Goal: Transaction & Acquisition: Book appointment/travel/reservation

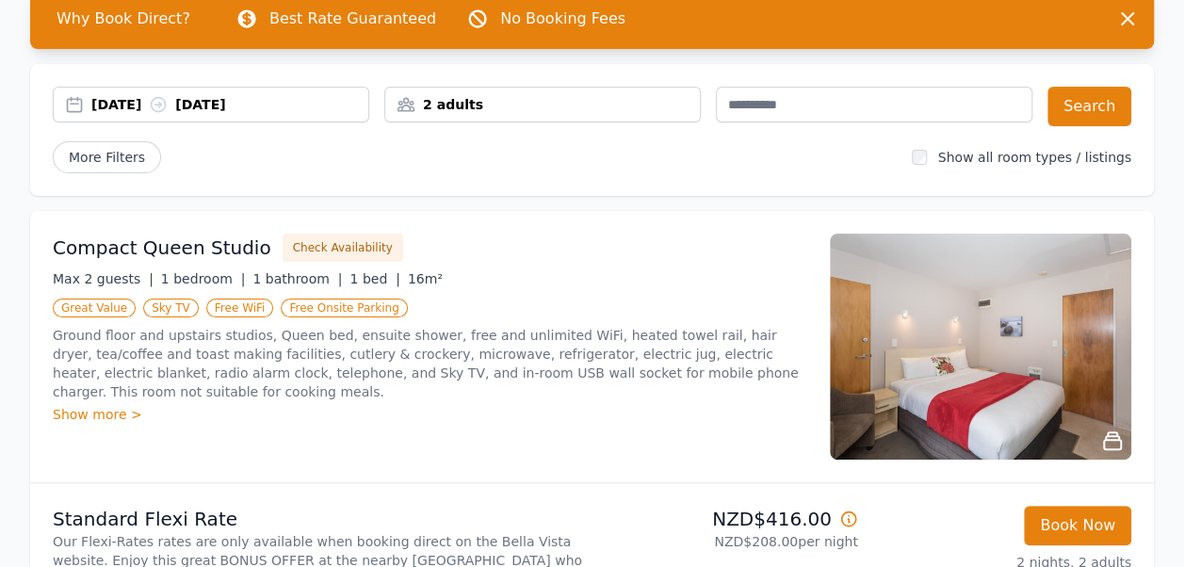
scroll to position [94, 0]
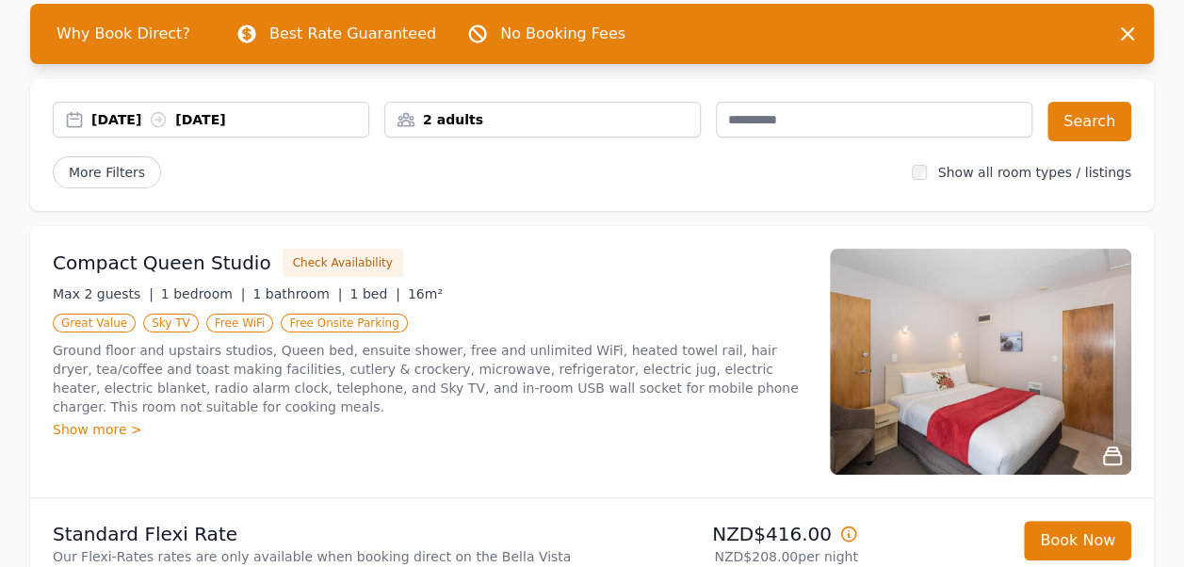
click at [94, 420] on div "Show more >" at bounding box center [430, 429] width 754 height 19
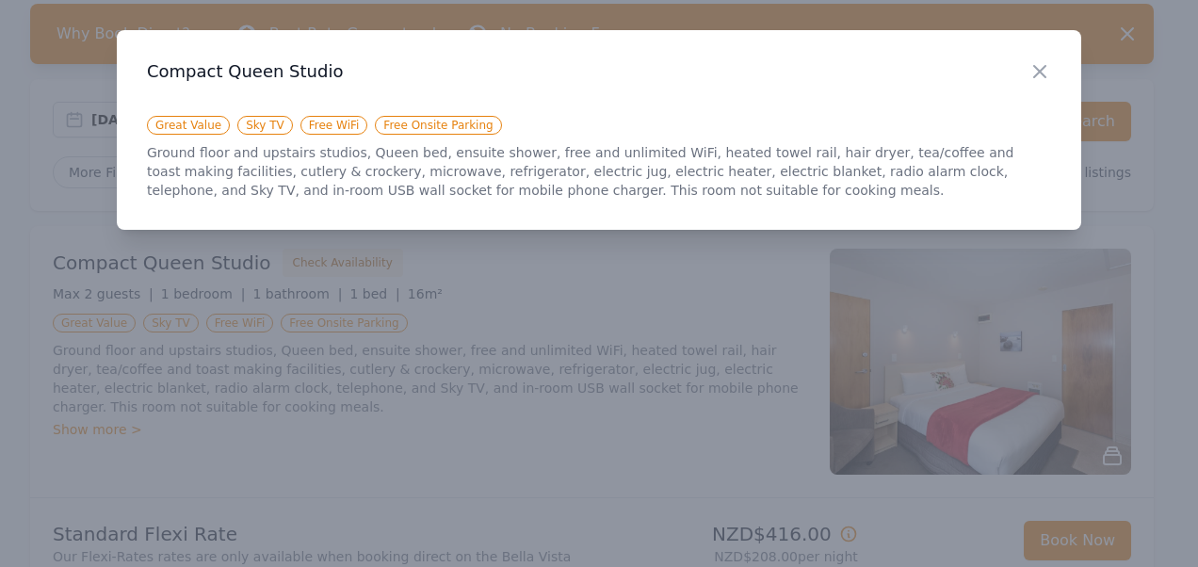
click at [1062, 66] on div "Close" at bounding box center [1055, 59] width 53 height 59
click at [1040, 75] on icon "button" at bounding box center [1040, 71] width 23 height 23
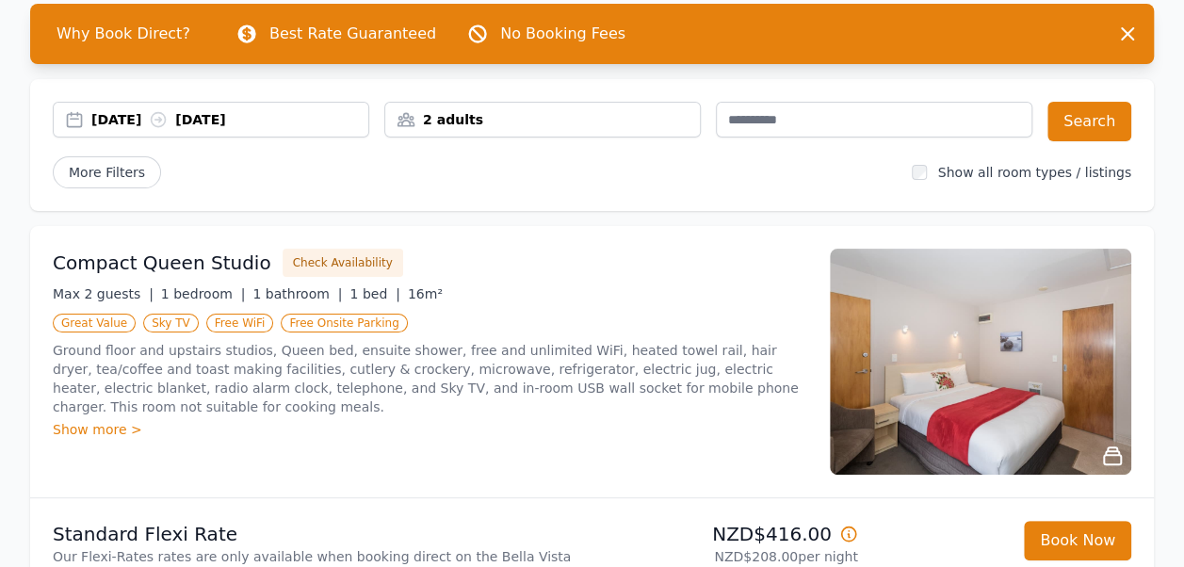
click at [1004, 402] on img at bounding box center [980, 362] width 301 height 226
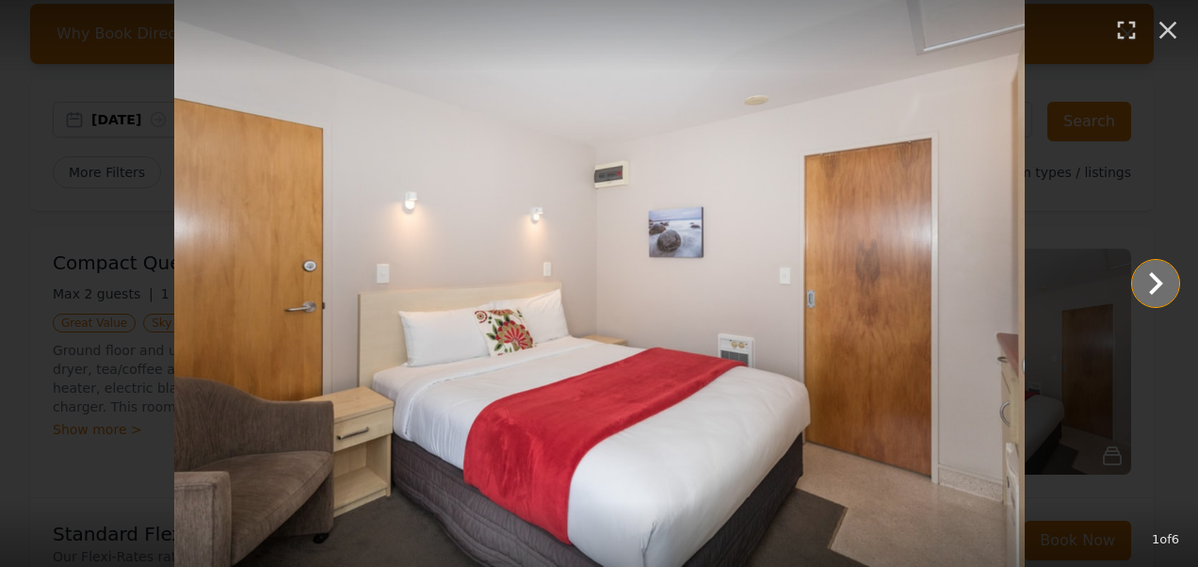
click at [1139, 274] on icon "Show slide 2 of 6" at bounding box center [1155, 283] width 45 height 45
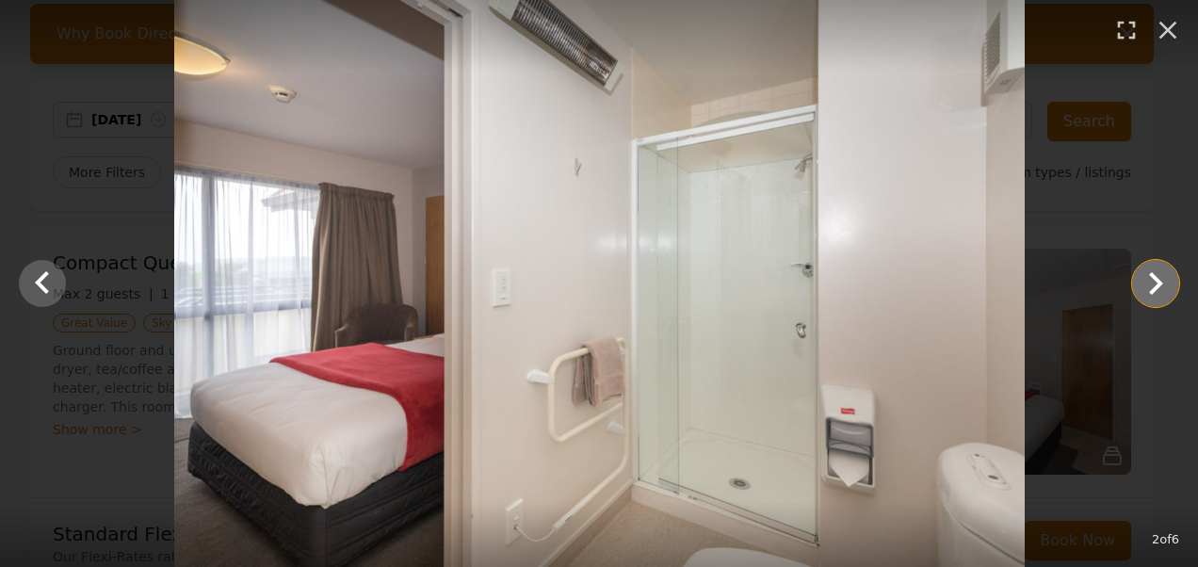
click at [1139, 274] on icon "Show slide 3 of 6" at bounding box center [1155, 283] width 45 height 45
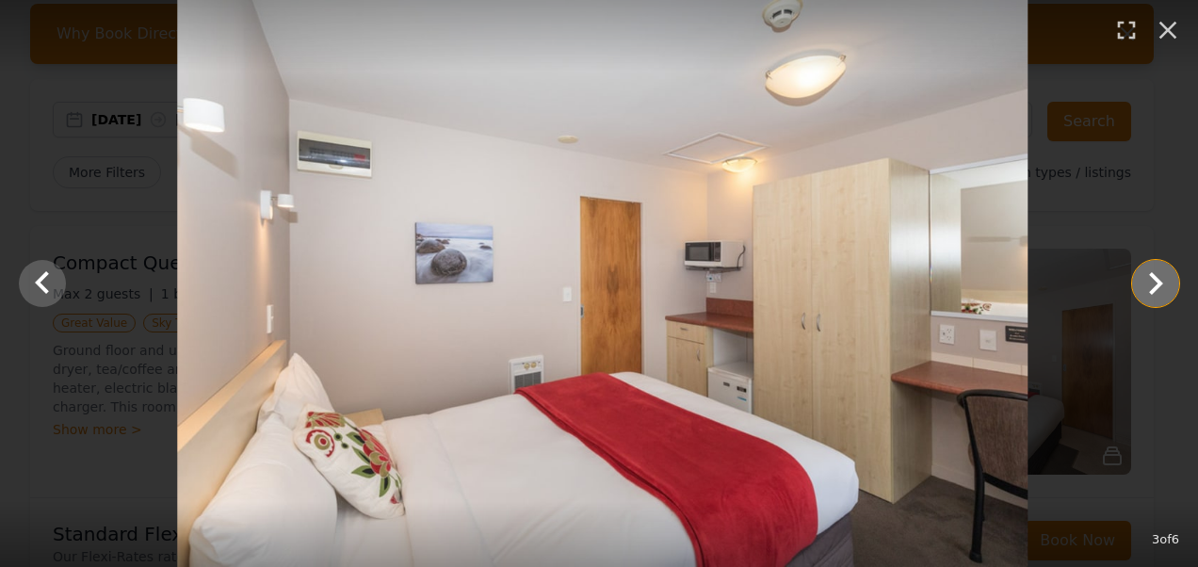
click at [1139, 274] on icon "Show slide 4 of 6" at bounding box center [1155, 283] width 45 height 45
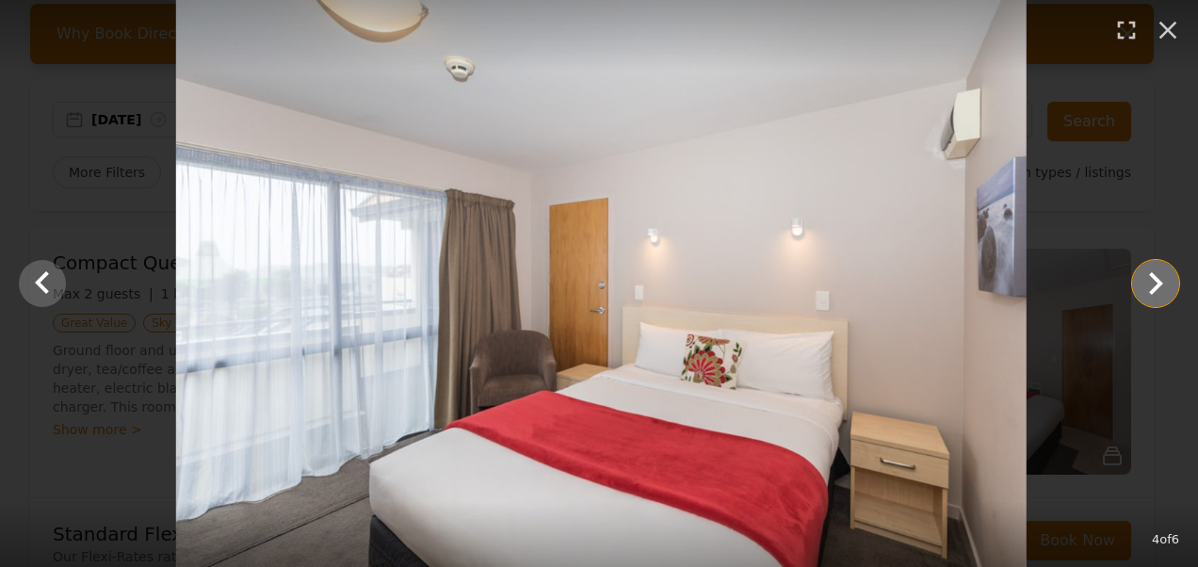
click at [1139, 274] on icon "Show slide 5 of 6" at bounding box center [1155, 283] width 45 height 45
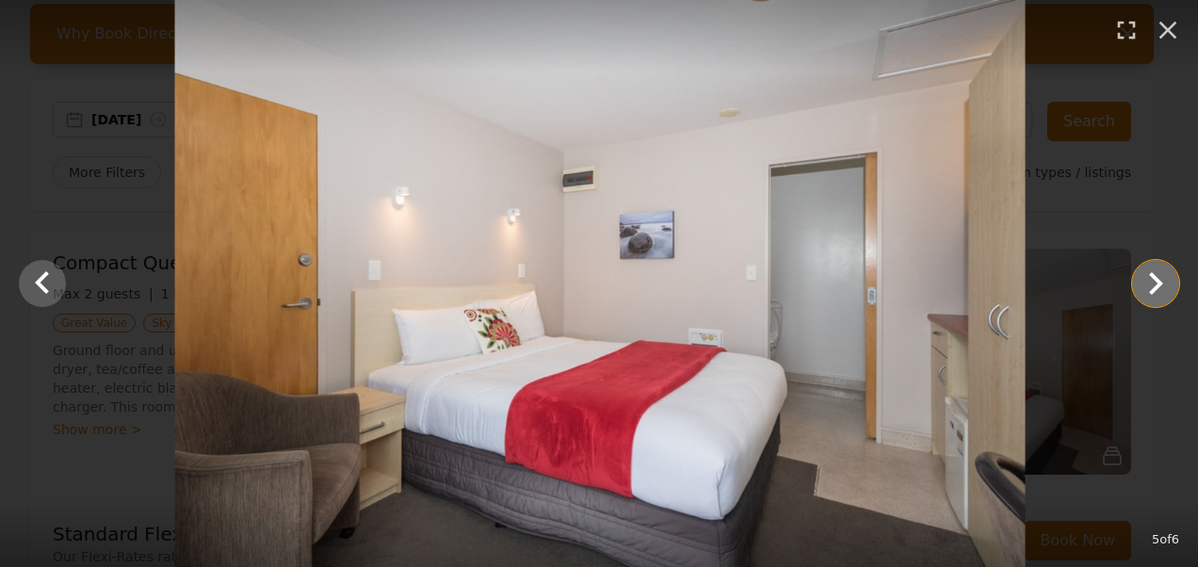
click at [1139, 279] on icon "Show slide 6 of 6" at bounding box center [1155, 283] width 45 height 45
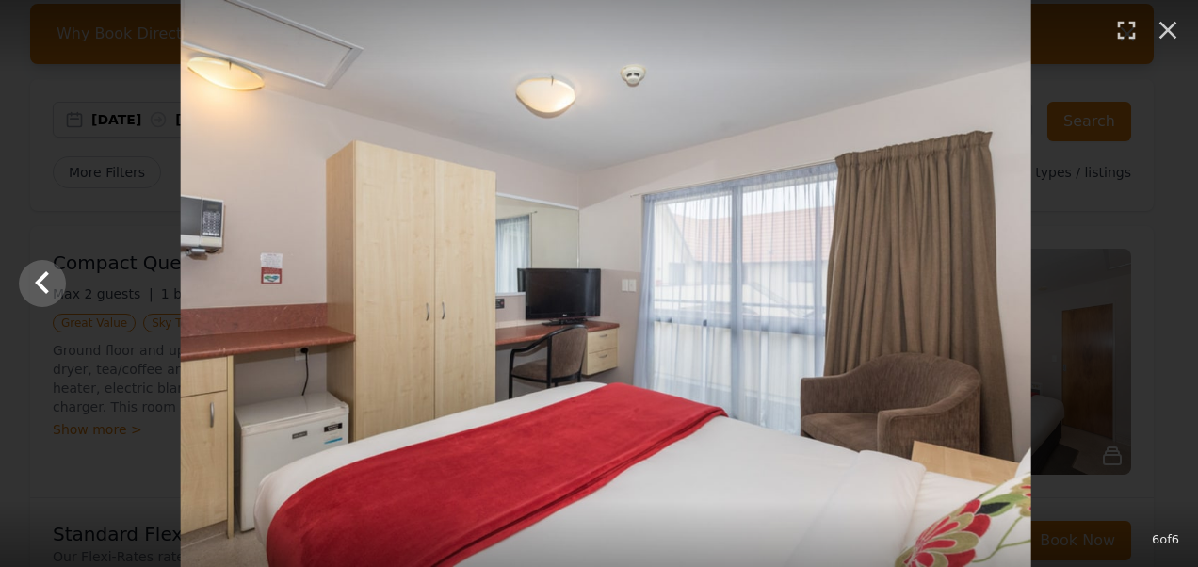
click at [1139, 279] on div at bounding box center [606, 283] width 1198 height 567
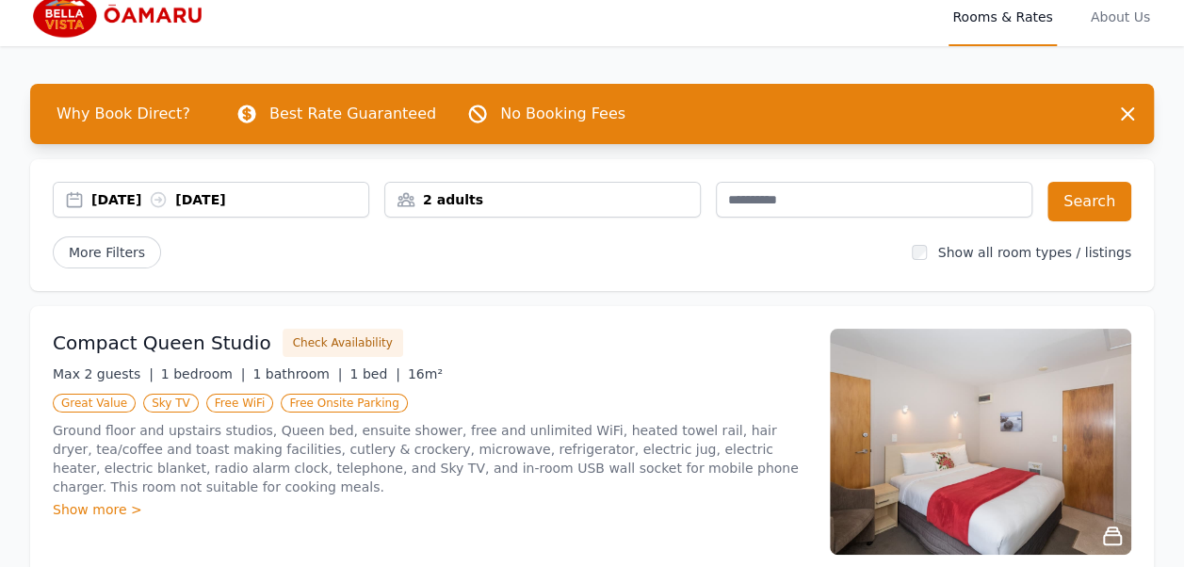
scroll to position [0, 0]
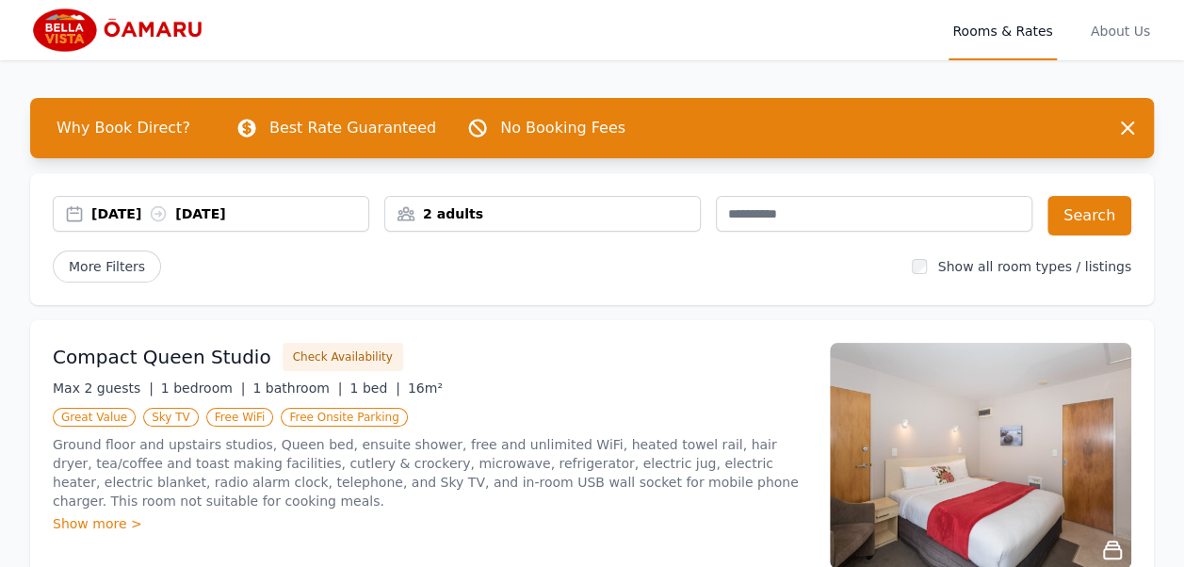
click at [569, 217] on div "2 adults" at bounding box center [542, 213] width 315 height 19
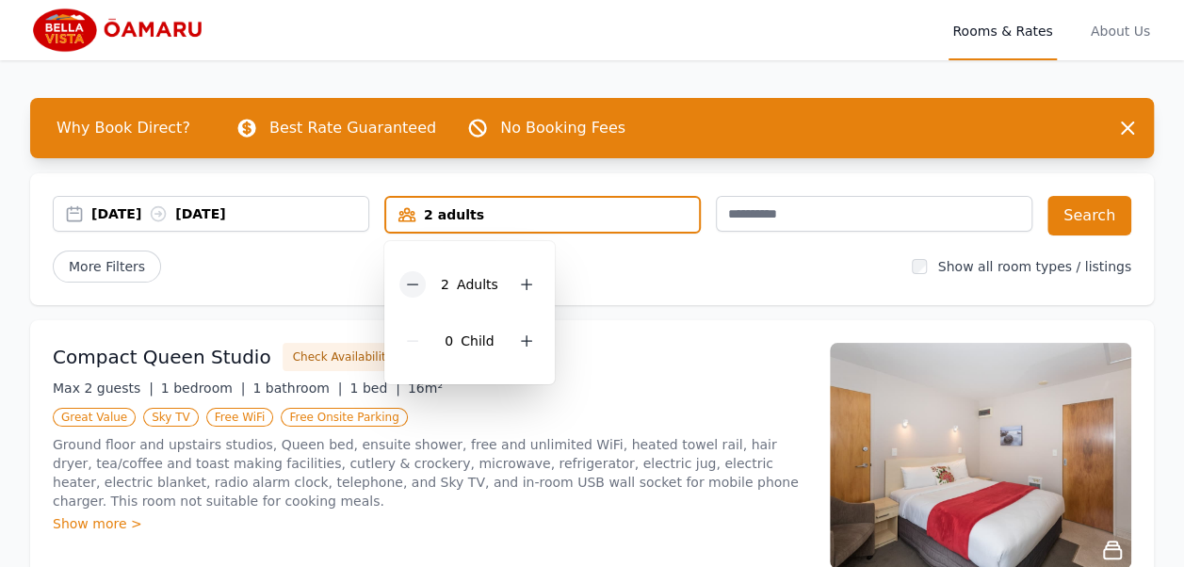
click at [407, 288] on icon at bounding box center [412, 284] width 15 height 15
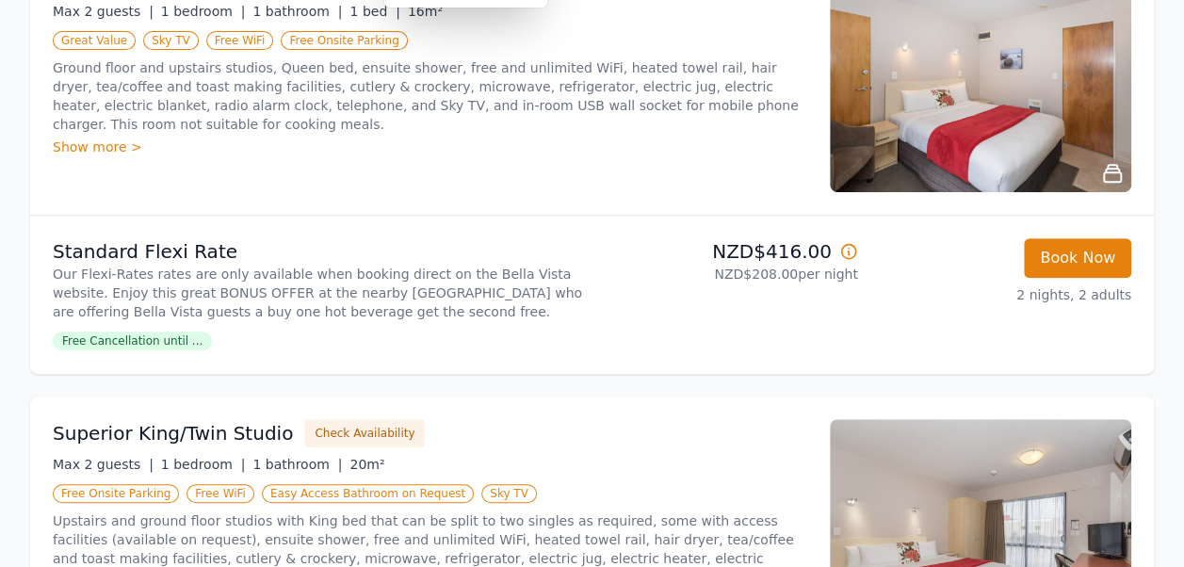
click at [891, 309] on div "Book Now 2 nights, 2 adults" at bounding box center [1002, 294] width 258 height 113
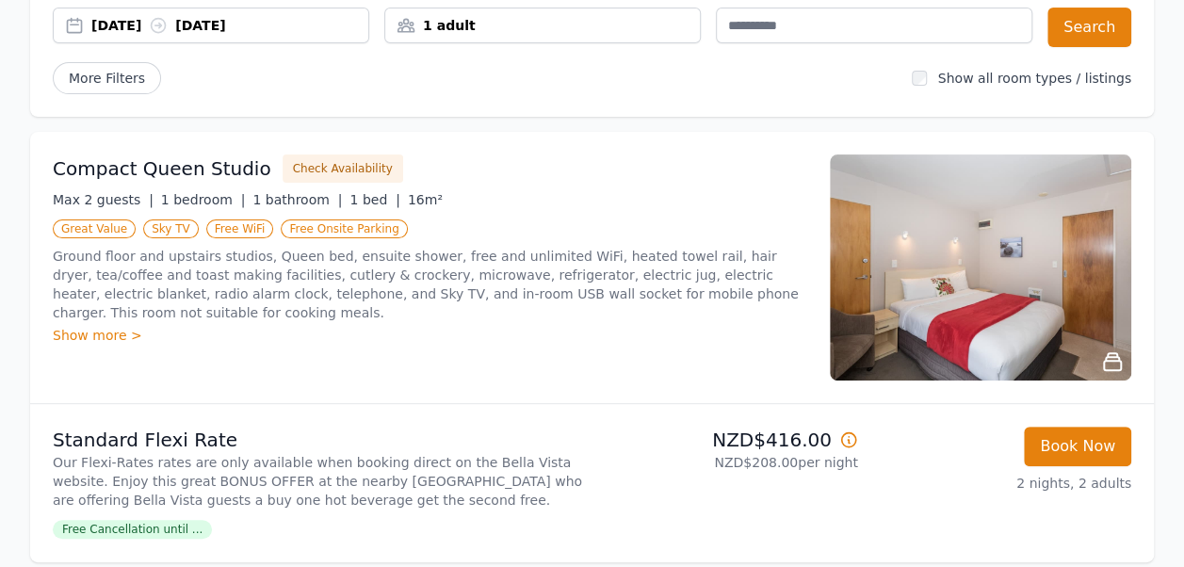
click at [533, 32] on div "1 adult" at bounding box center [542, 25] width 315 height 19
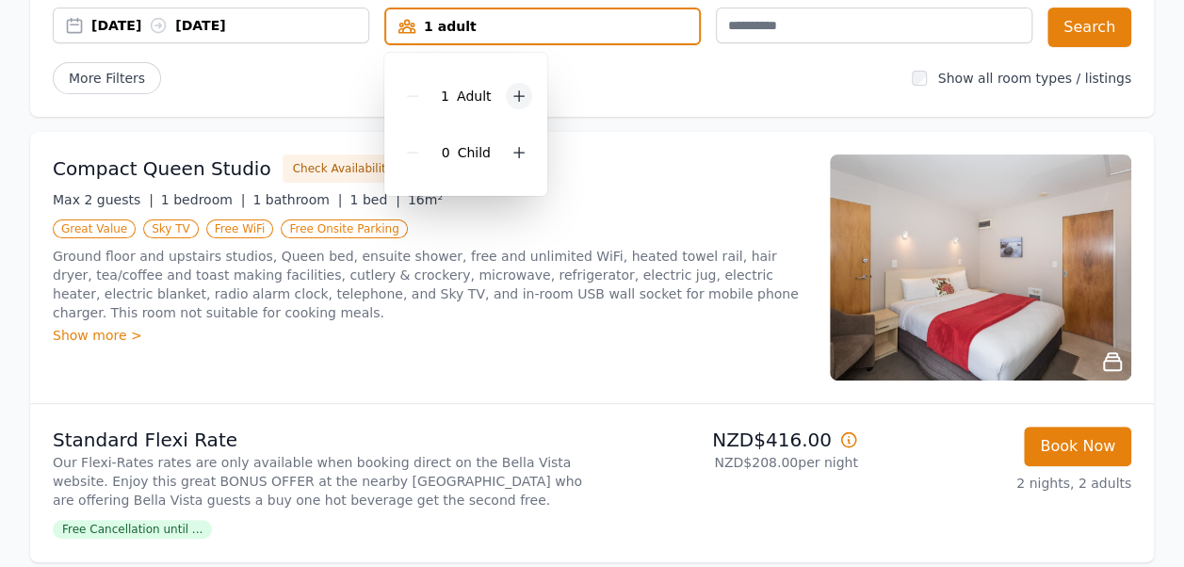
click at [524, 89] on icon at bounding box center [518, 96] width 15 height 15
click at [538, 367] on div "Compact Queen Studio Check Availability Max 2 guests | 1 bedroom | 1 bathroom |…" at bounding box center [430, 267] width 754 height 226
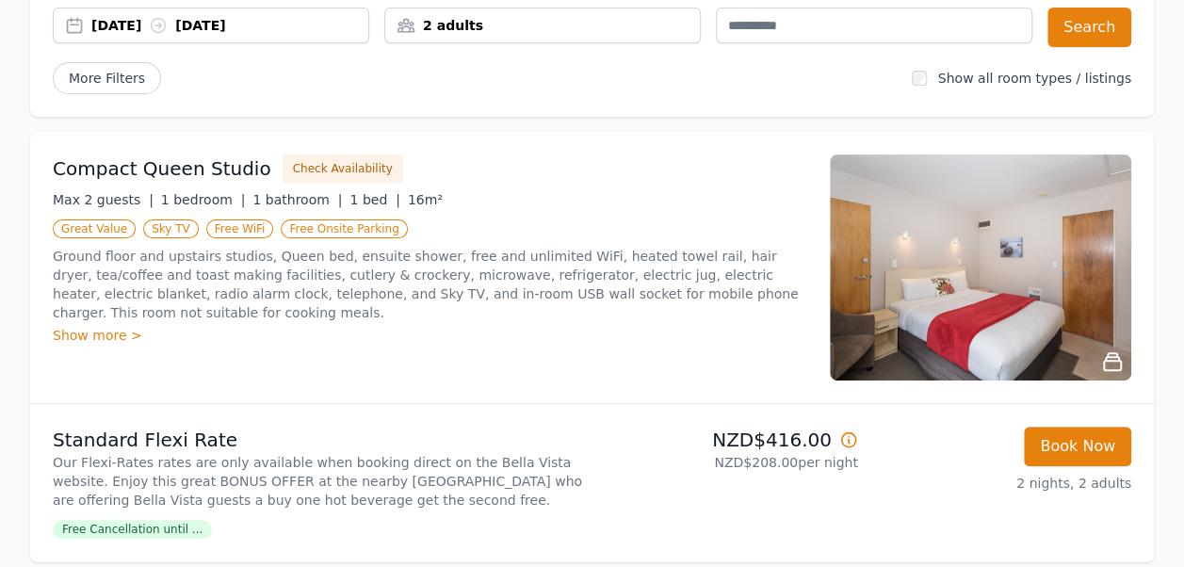
click at [478, 17] on div "2 adults" at bounding box center [542, 25] width 315 height 19
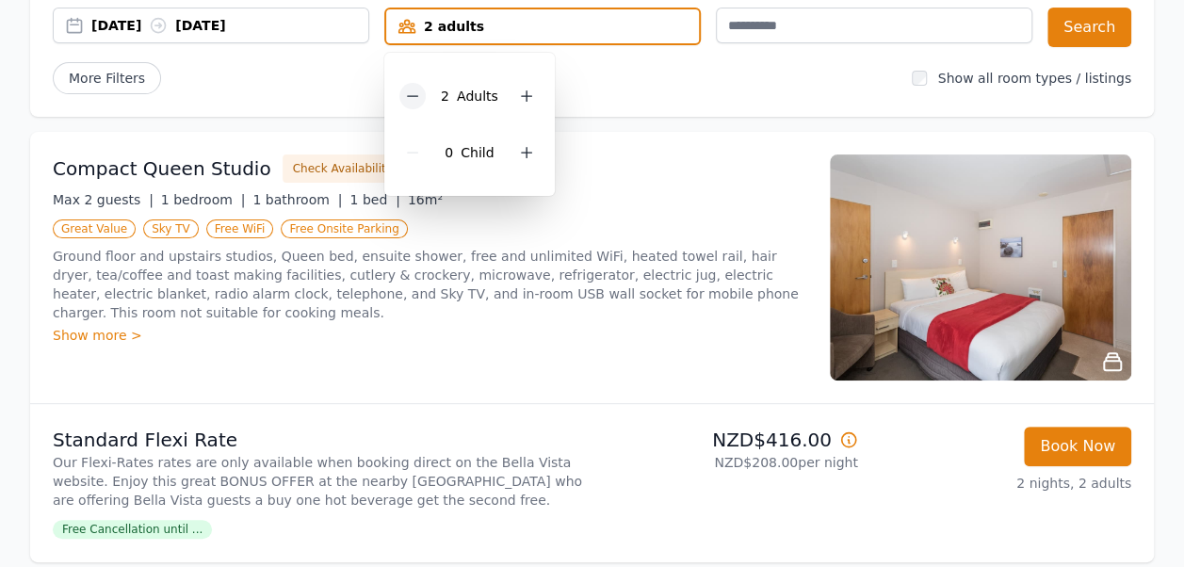
click at [416, 98] on icon at bounding box center [412, 96] width 15 height 15
click at [592, 348] on div "Compact Queen Studio Check Availability Max 2 guests | 1 bedroom | 1 bathroom |…" at bounding box center [430, 267] width 754 height 226
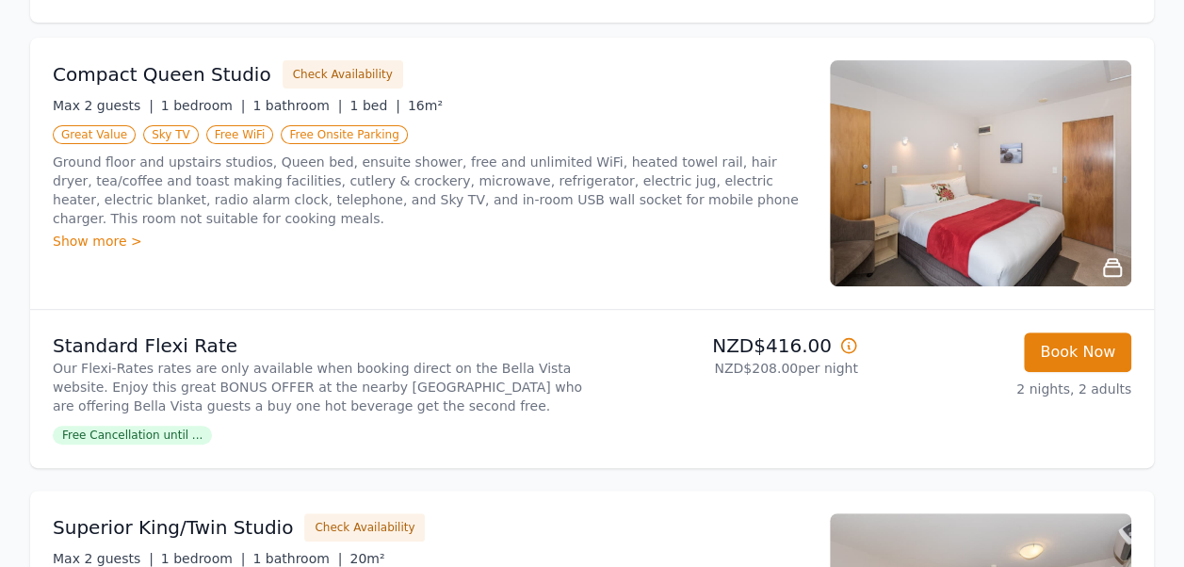
scroll to position [0, 0]
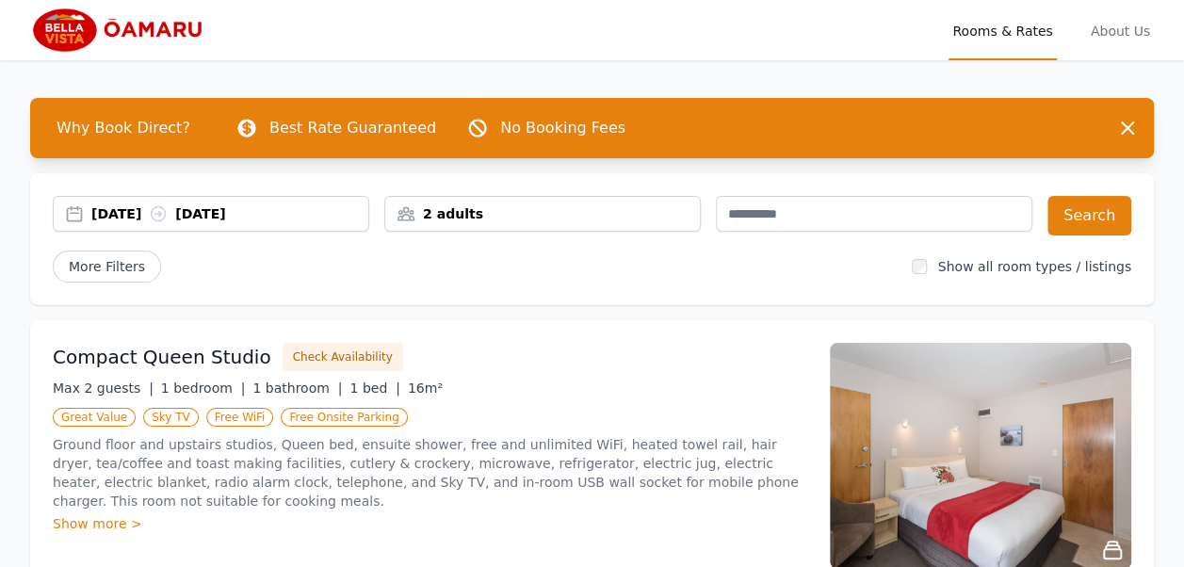
click at [483, 210] on div "2 adults" at bounding box center [542, 213] width 315 height 19
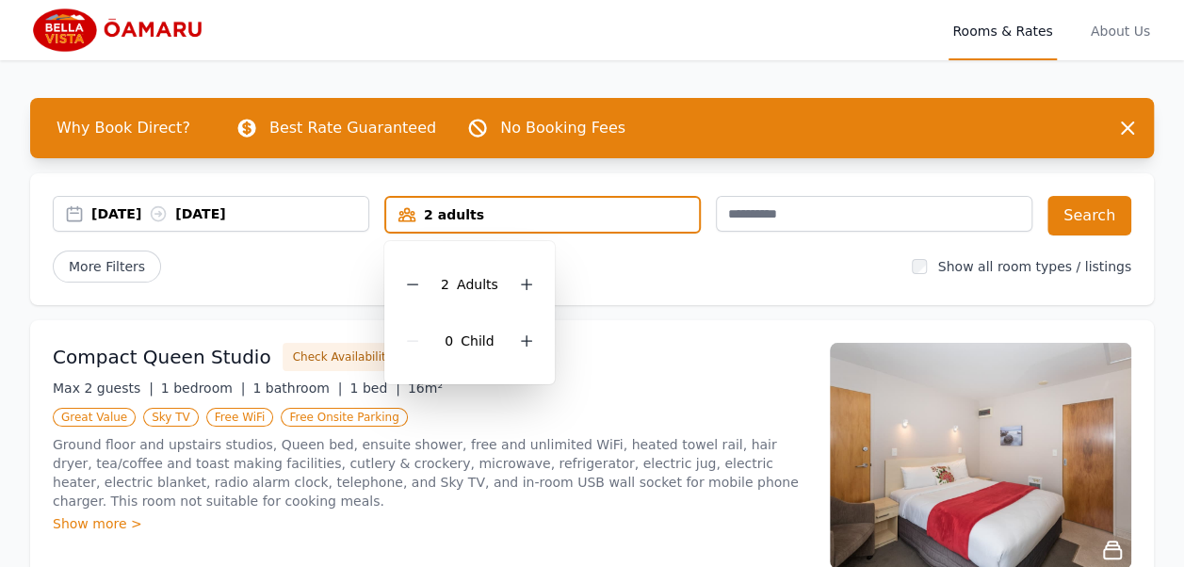
click at [394, 280] on div "2 Adult s 0 Child" at bounding box center [469, 312] width 170 height 143
click at [402, 278] on div "2 Adult s" at bounding box center [469, 284] width 140 height 57
click at [417, 282] on icon at bounding box center [412, 284] width 15 height 15
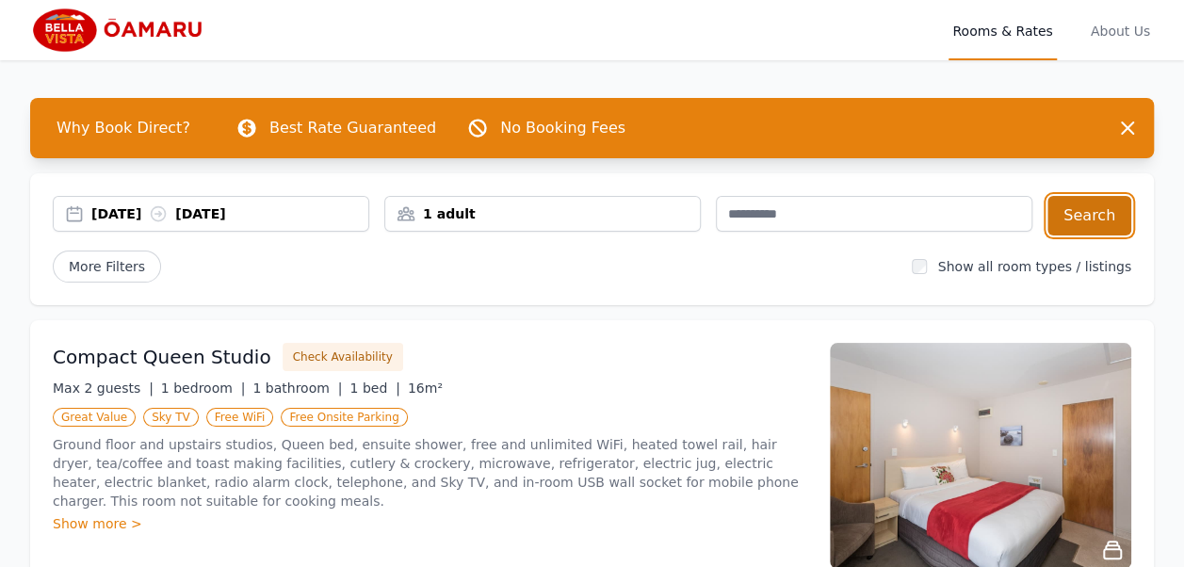
click at [1089, 212] on button "Search" at bounding box center [1089, 216] width 84 height 40
click at [553, 204] on div "1 adult" at bounding box center [542, 213] width 315 height 19
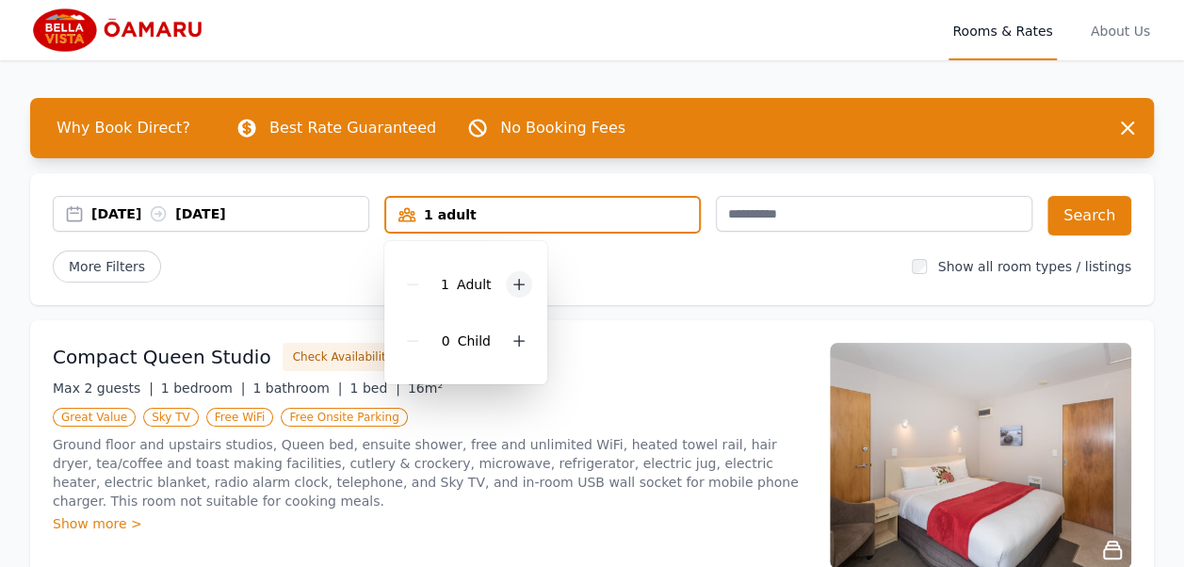
click at [518, 285] on icon at bounding box center [518, 284] width 15 height 15
click at [1074, 218] on button "Search" at bounding box center [1089, 216] width 84 height 40
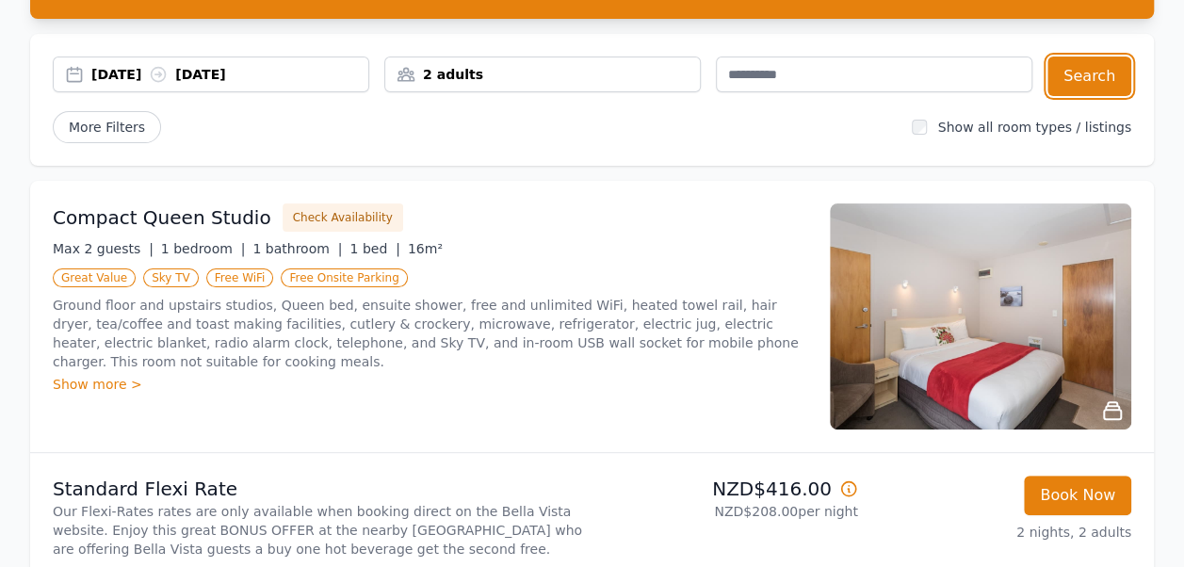
scroll to position [283, 0]
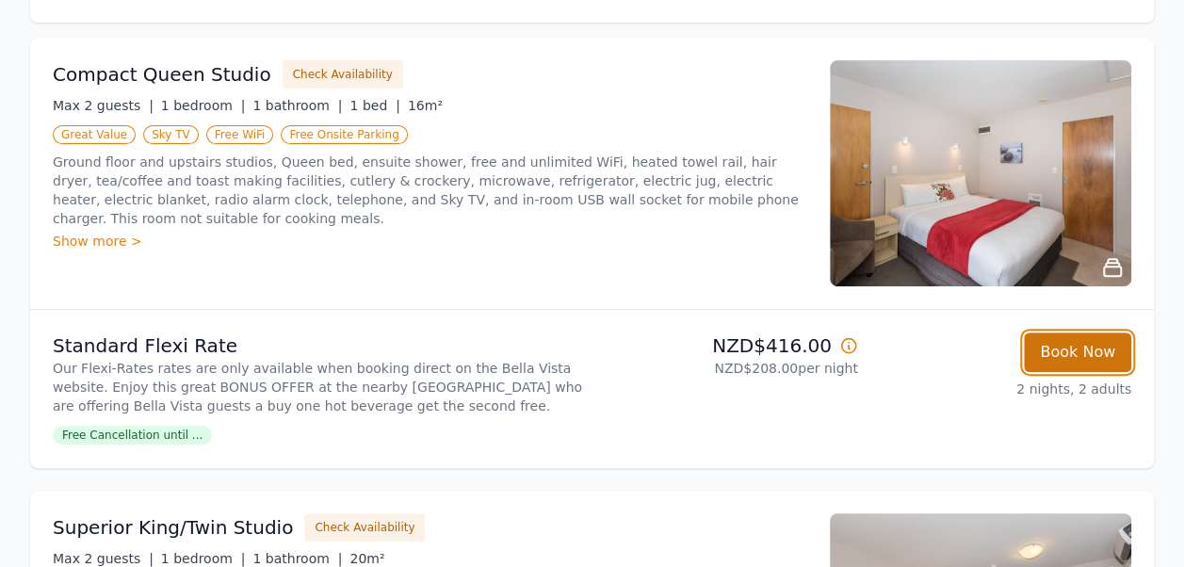
click at [1095, 356] on button "Book Now" at bounding box center [1077, 352] width 107 height 40
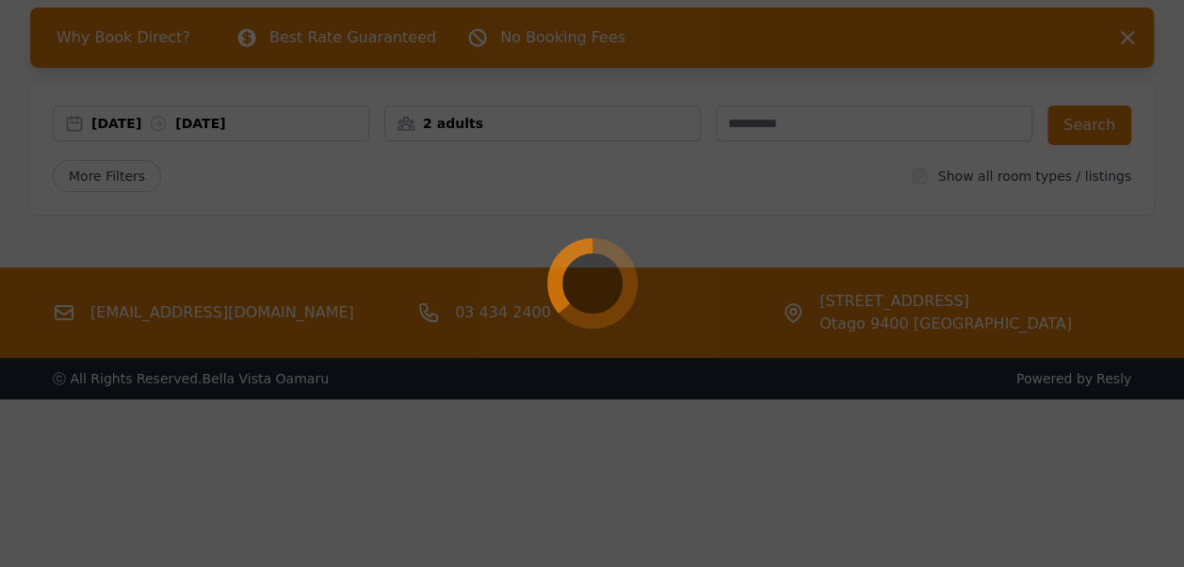
select select "**"
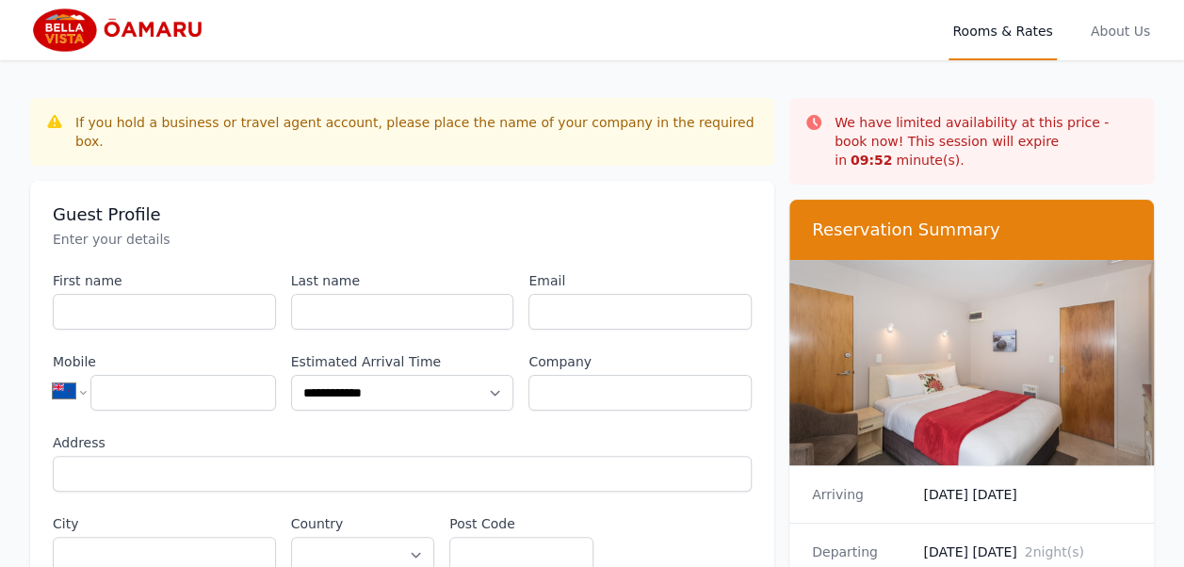
scroll to position [90, 0]
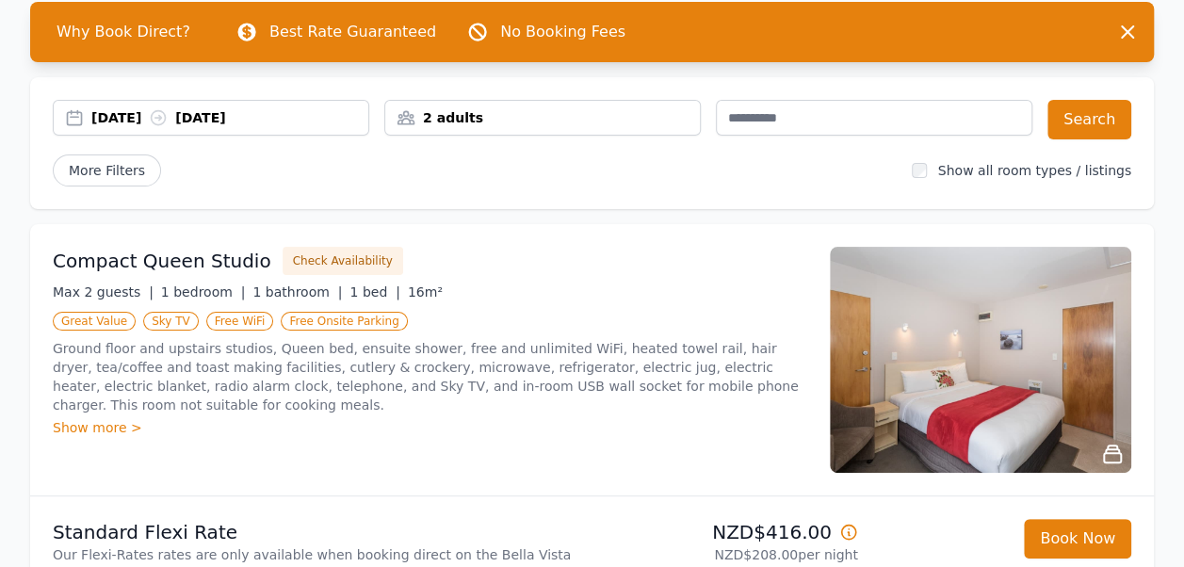
scroll to position [188, 0]
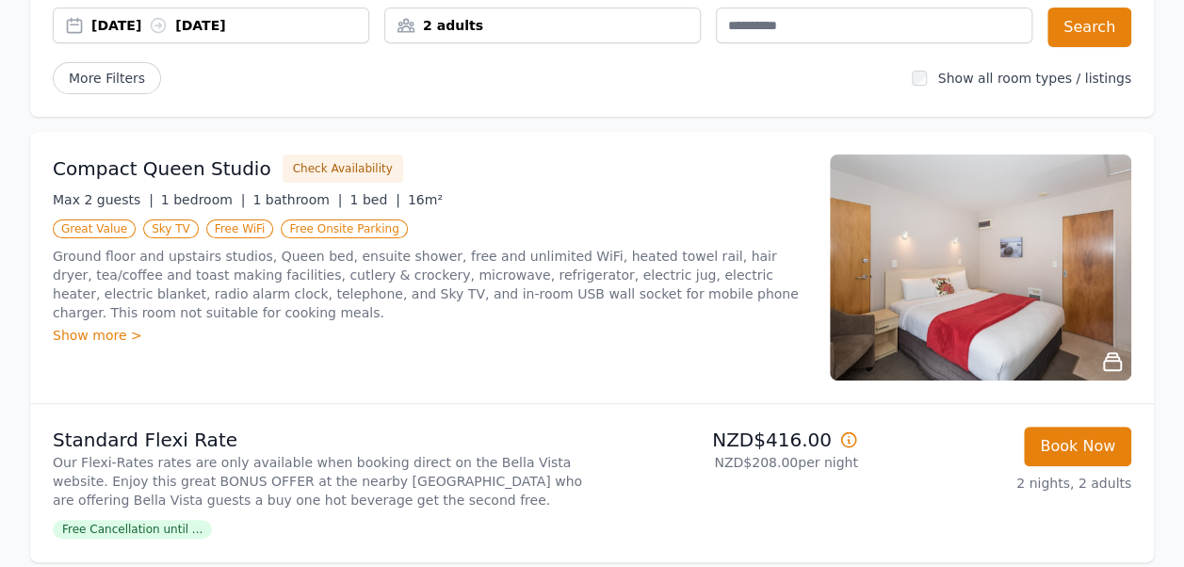
click at [72, 326] on div "Show more >" at bounding box center [430, 335] width 754 height 19
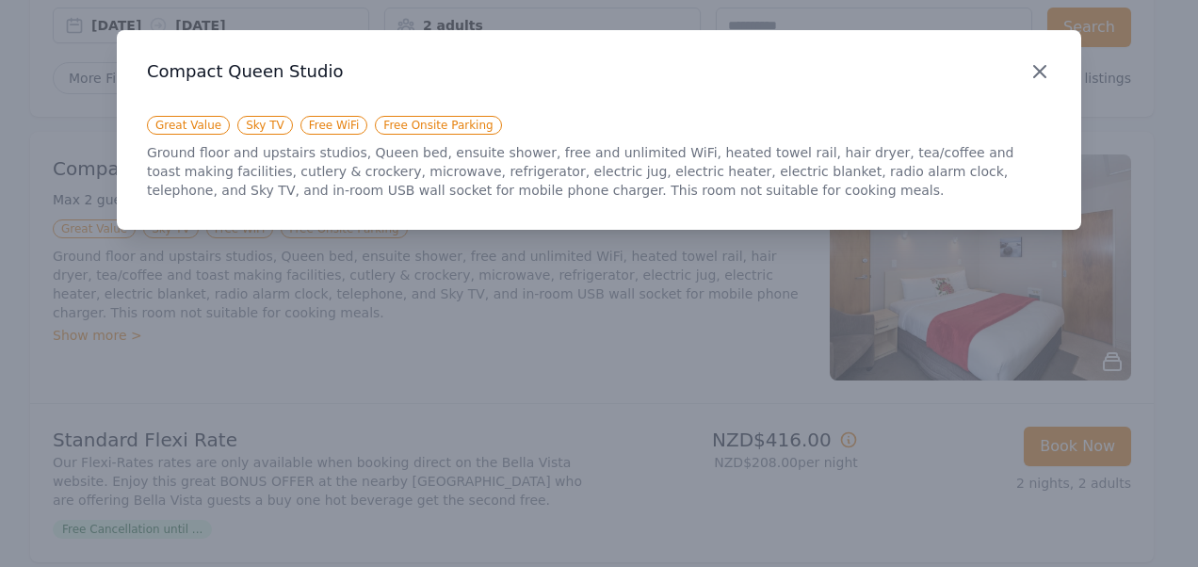
click at [1037, 73] on icon "button" at bounding box center [1039, 71] width 11 height 11
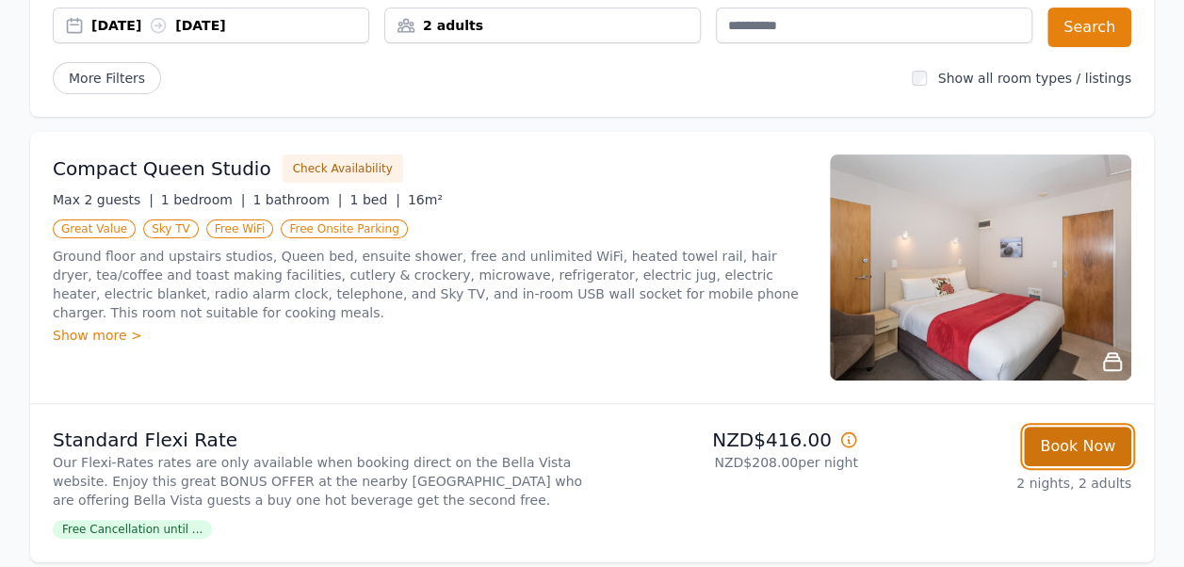
click at [1068, 440] on button "Book Now" at bounding box center [1077, 447] width 107 height 40
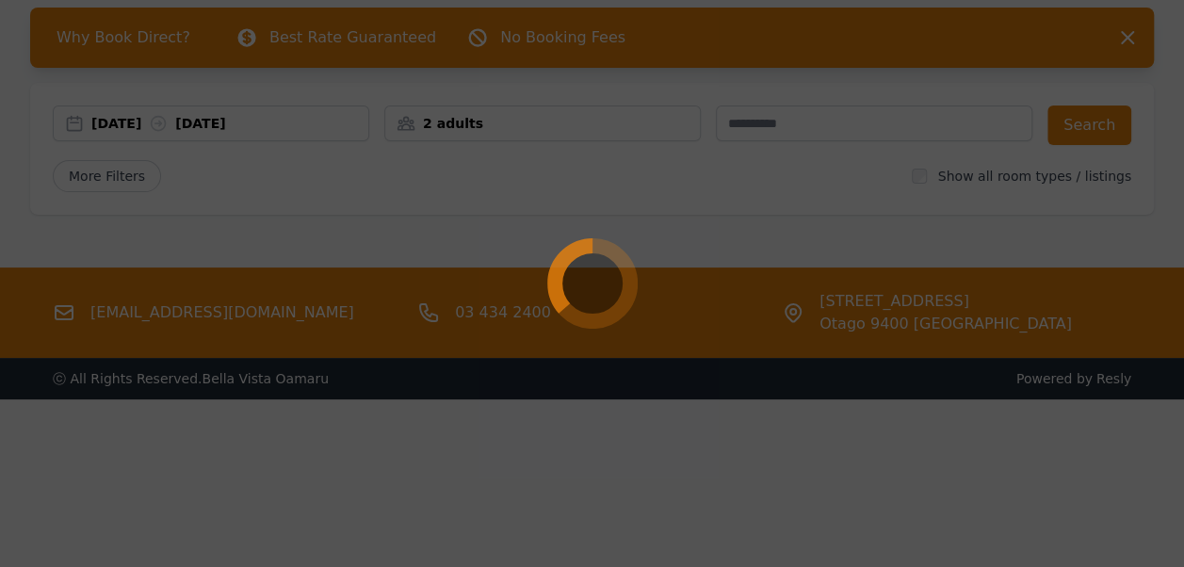
scroll to position [90, 0]
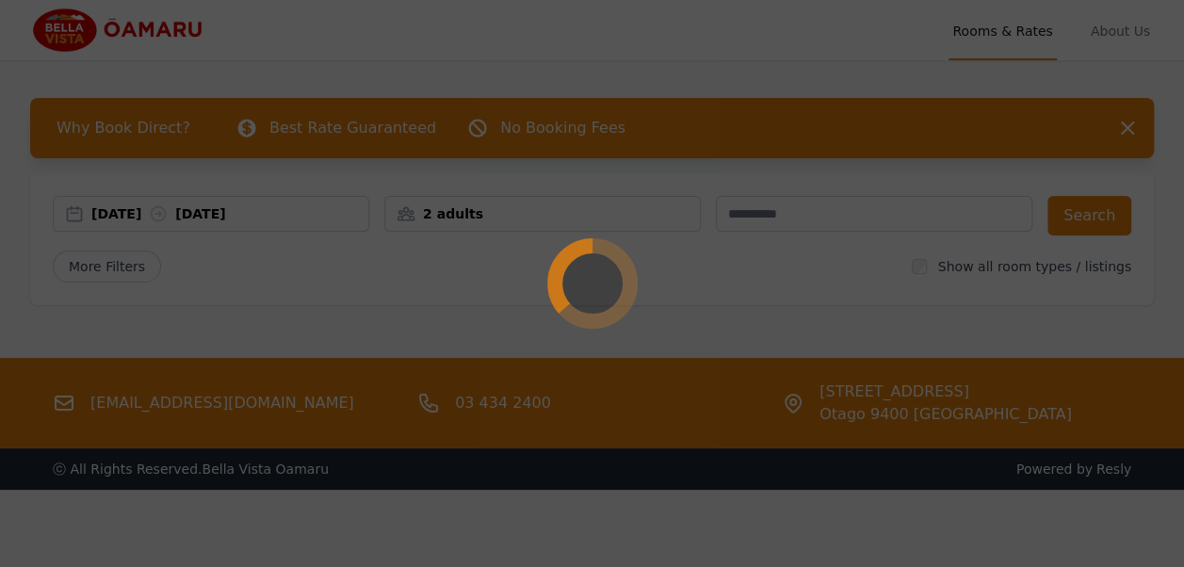
select select "**"
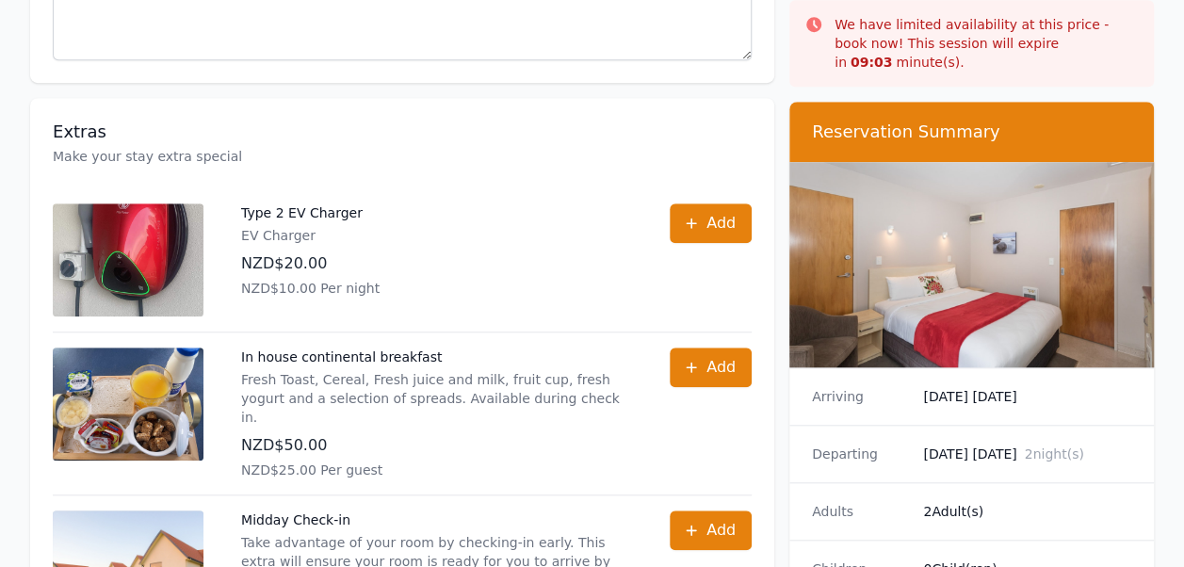
scroll to position [754, 0]
